Goal: Information Seeking & Learning: Understand process/instructions

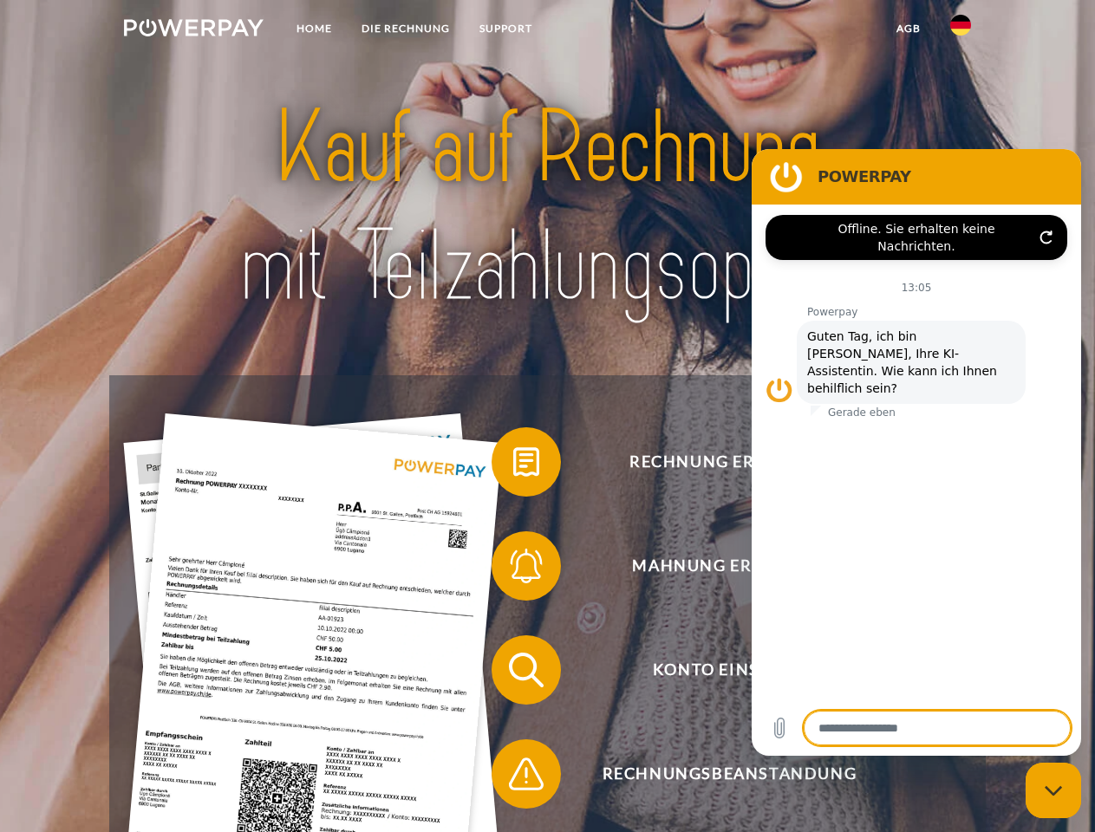
click at [193, 30] on img at bounding box center [194, 27] width 140 height 17
click at [960, 30] on img at bounding box center [960, 25] width 21 height 21
click at [907, 29] on link "agb" at bounding box center [908, 28] width 54 height 31
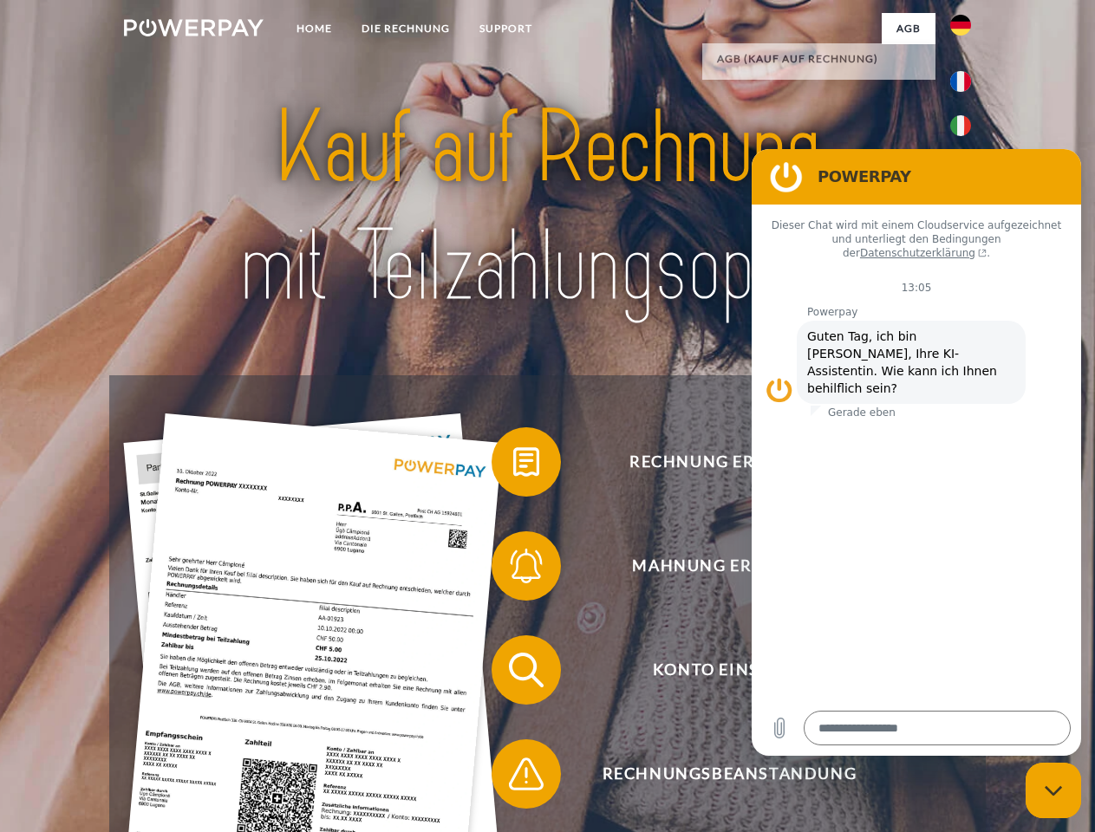
click at [513, 465] on span at bounding box center [500, 462] width 87 height 87
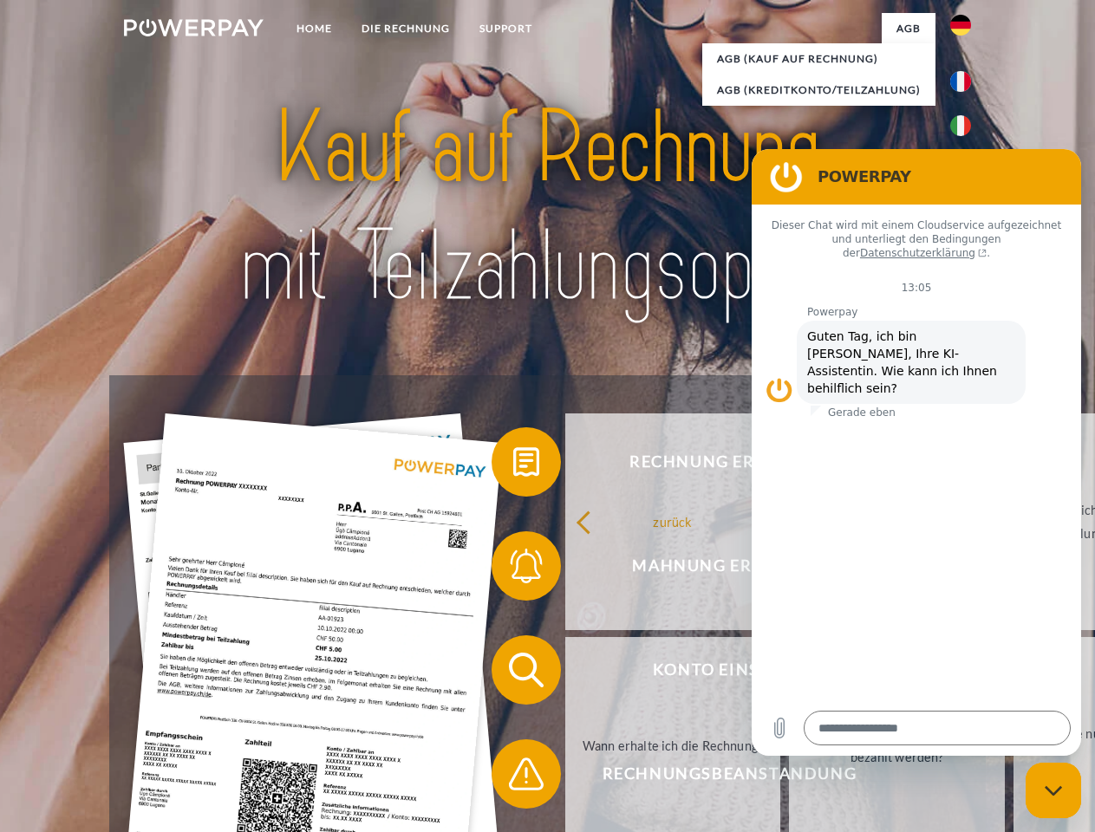
click at [513, 569] on span at bounding box center [500, 566] width 87 height 87
click at [789, 673] on link "Bis wann muss die Rechnung bezahlt werden?" at bounding box center [897, 745] width 216 height 217
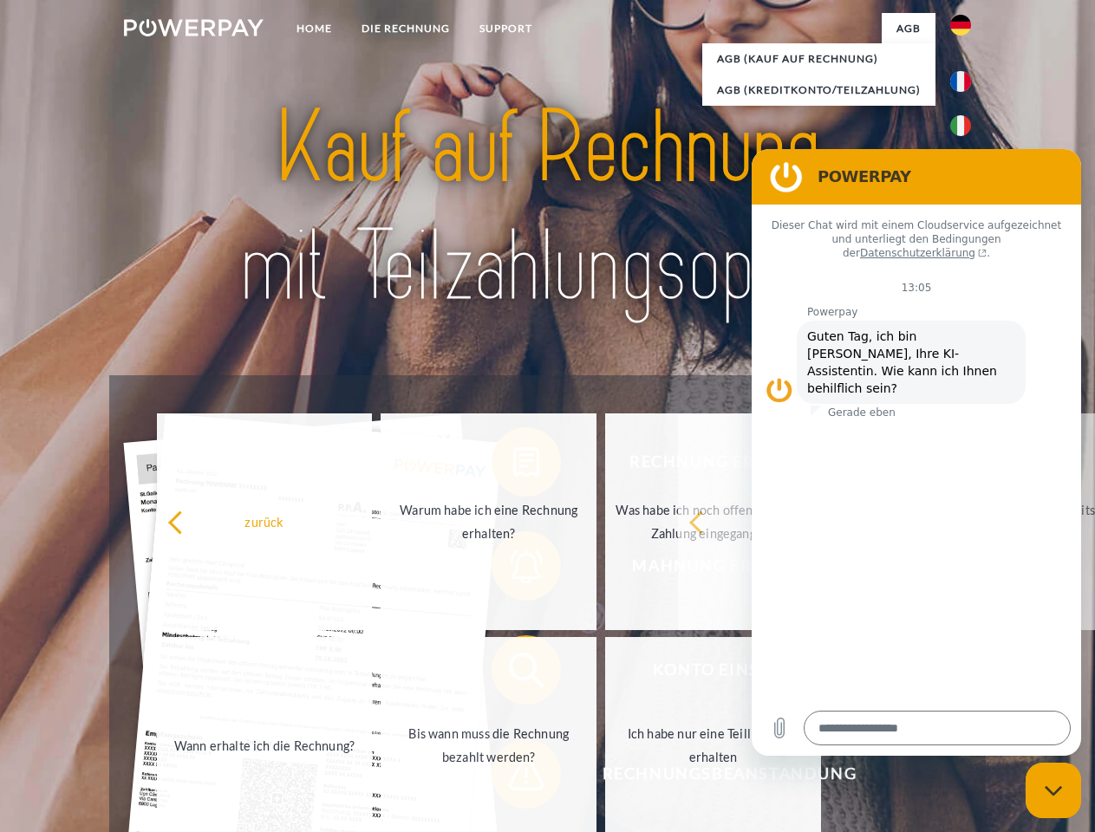
click at [513, 777] on span at bounding box center [500, 774] width 87 height 87
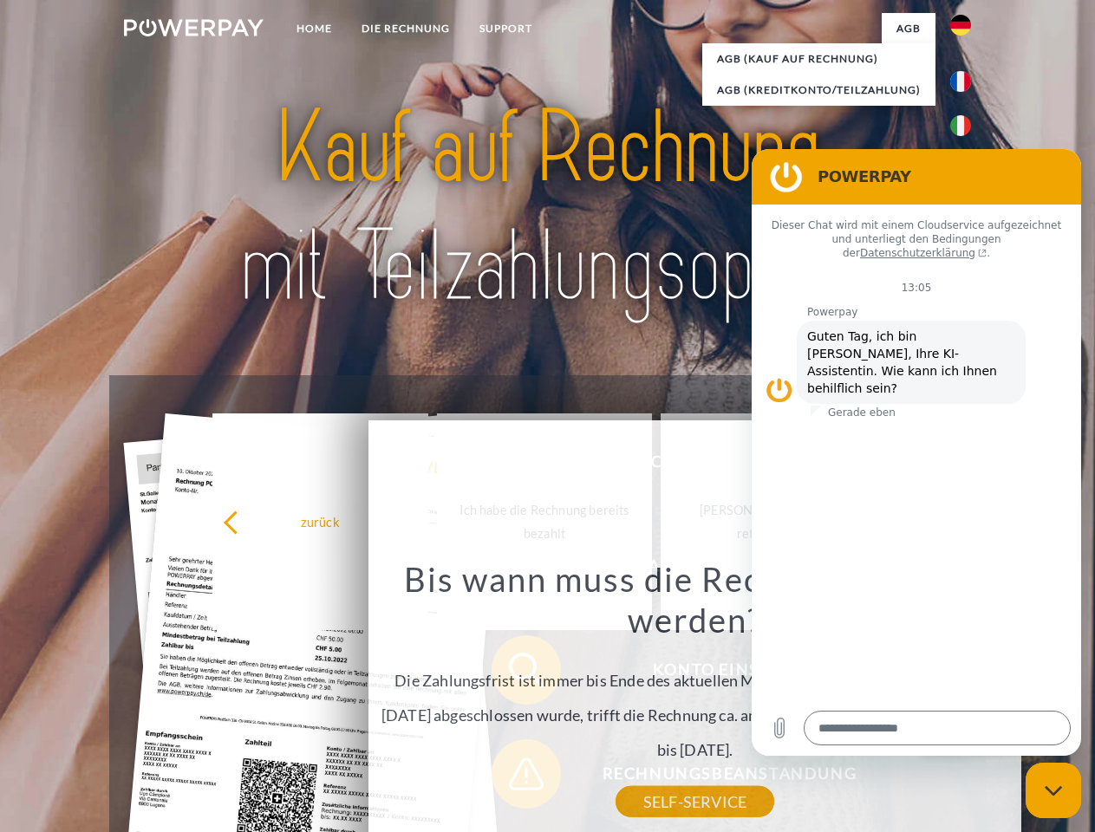
click at [1053, 790] on icon "Messaging-Fenster schließen" at bounding box center [1053, 790] width 18 height 11
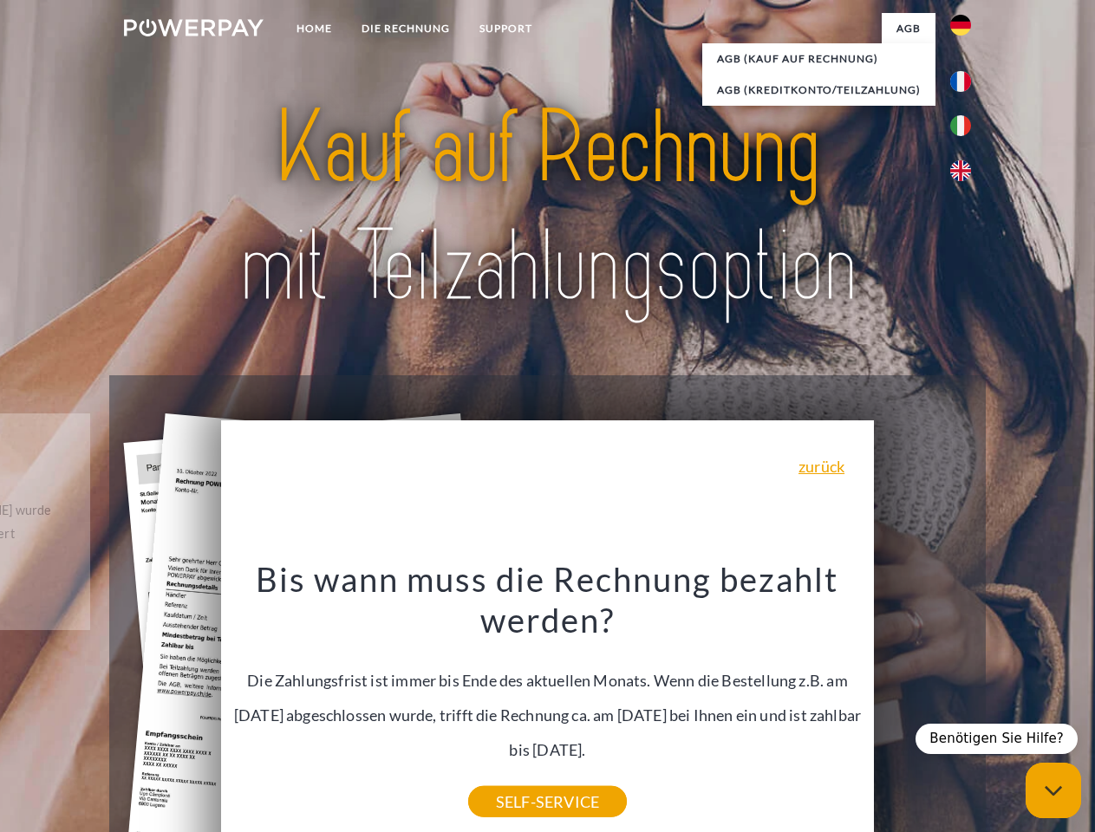
type textarea "*"
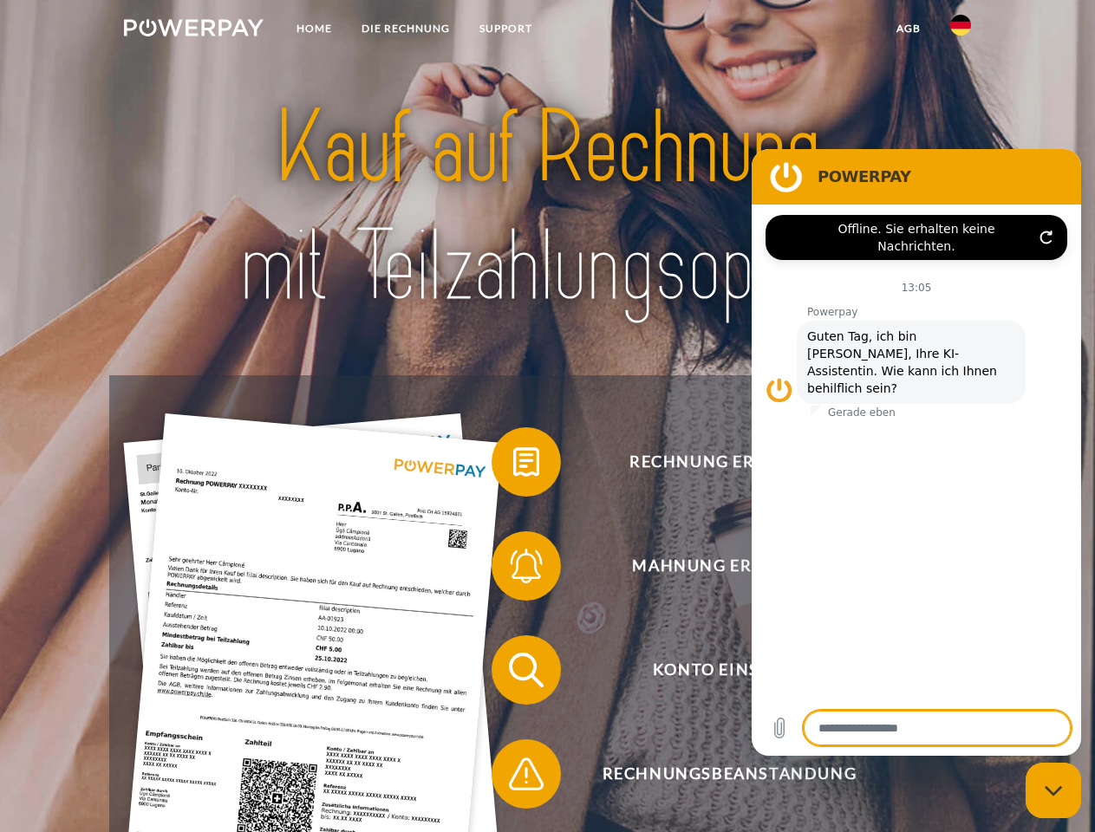
type textarea "*"
